Goal: Task Accomplishment & Management: Use online tool/utility

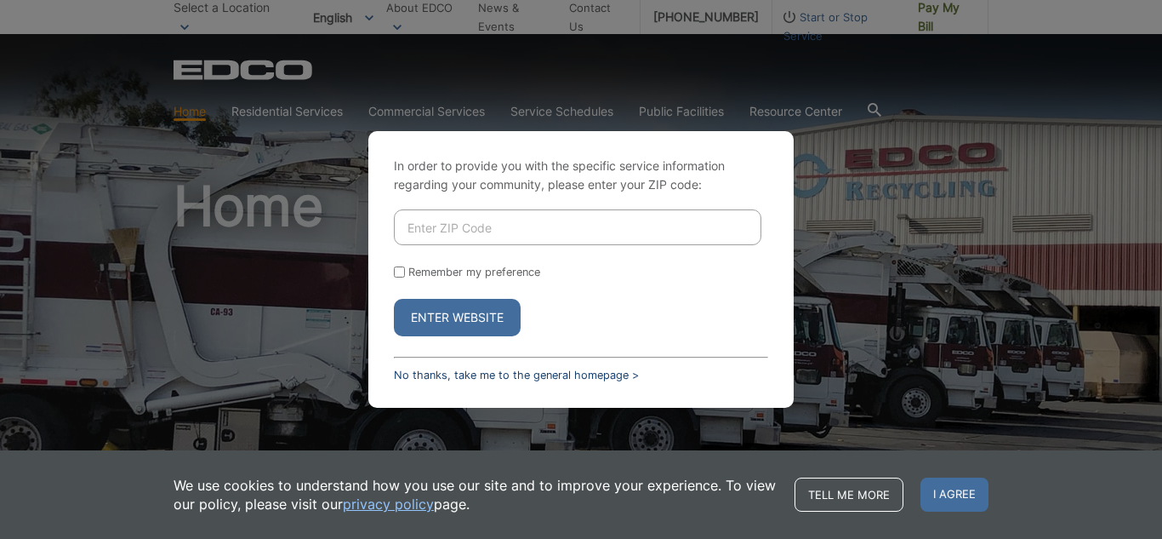
click at [417, 377] on link "No thanks, take me to the general homepage >" at bounding box center [516, 374] width 245 height 13
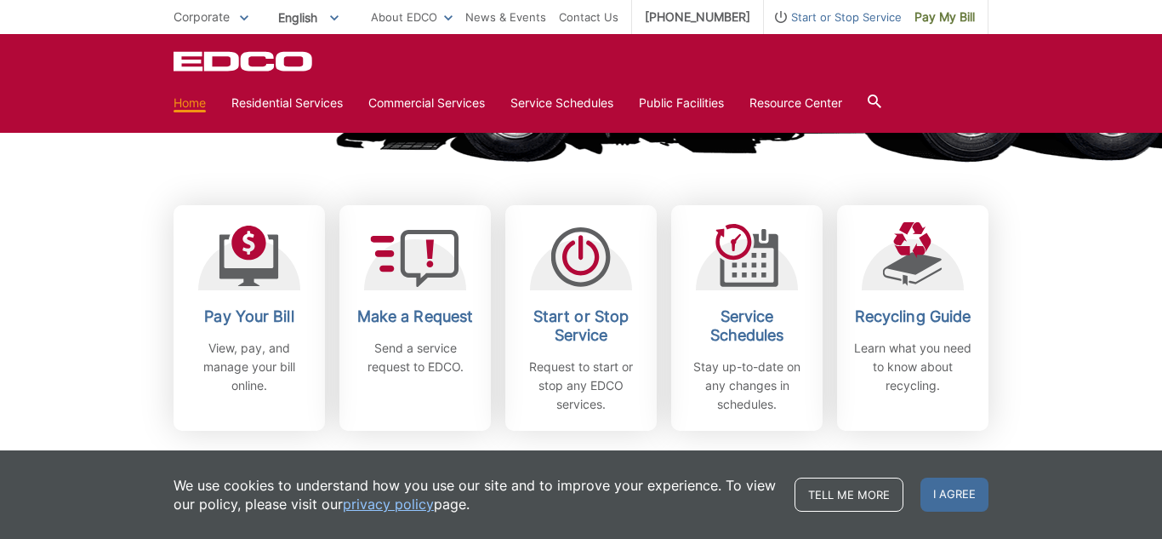
scroll to position [429, 0]
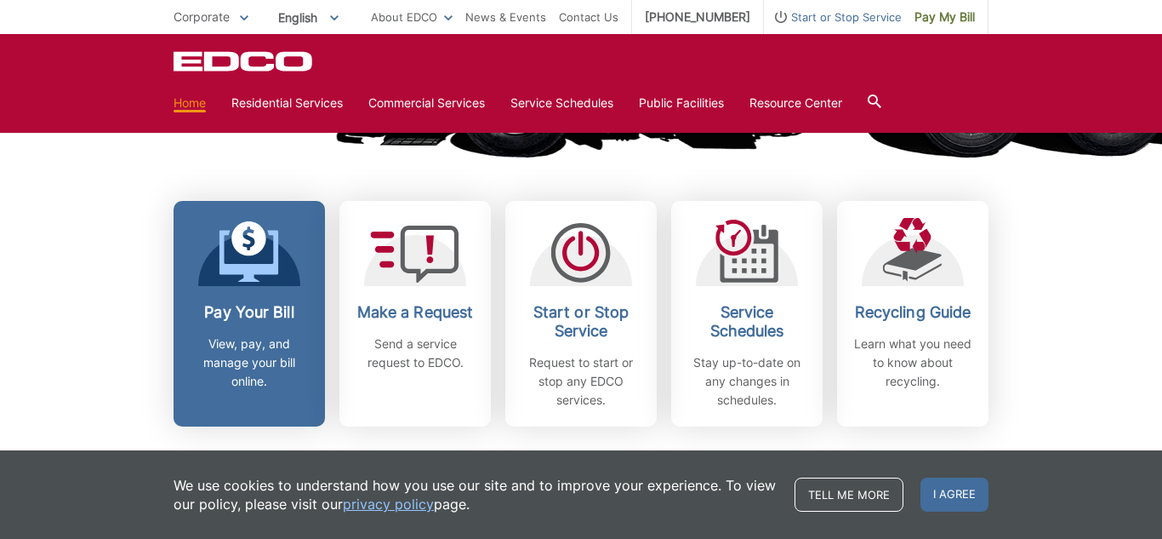
click at [262, 283] on span at bounding box center [250, 253] width 60 height 65
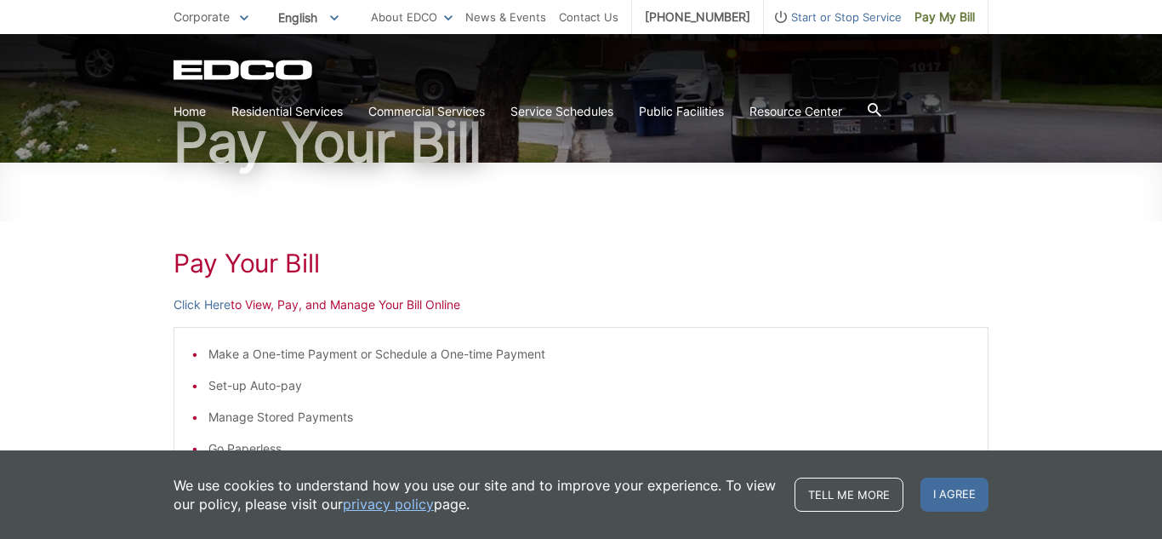
scroll to position [139, 0]
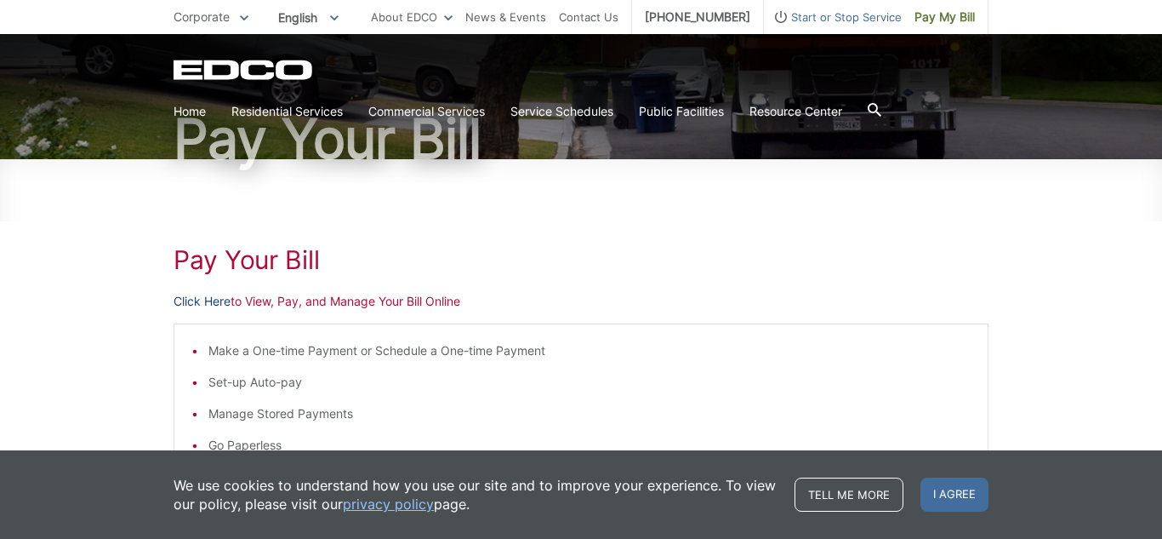
click at [209, 300] on link "Click Here" at bounding box center [202, 301] width 57 height 19
